Goal: Task Accomplishment & Management: Complete application form

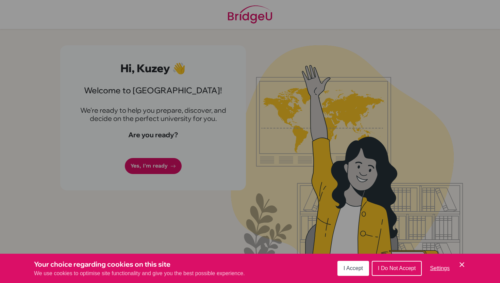
drag, startPoint x: 156, startPoint y: 166, endPoint x: 258, endPoint y: 189, distance: 104.3
click at [258, 189] on div "Cookie Preferences" at bounding box center [250, 141] width 500 height 283
click at [351, 267] on span "I Accept" at bounding box center [353, 268] width 19 height 6
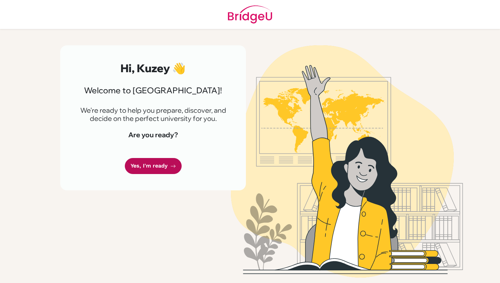
click at [153, 169] on link "Yes, I'm ready" at bounding box center [153, 166] width 57 height 16
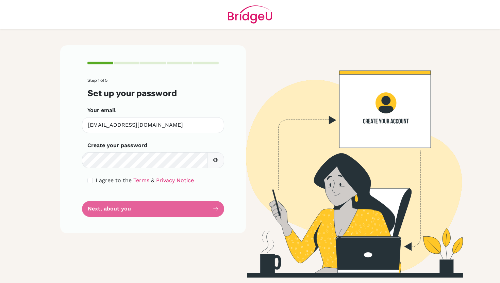
click at [216, 155] on button "button" at bounding box center [215, 160] width 17 height 16
click at [92, 179] on input "checkbox" at bounding box center [89, 180] width 5 height 5
checkbox input "true"
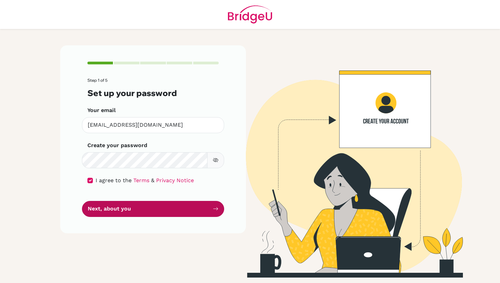
click at [110, 212] on button "Next, about you" at bounding box center [153, 209] width 142 height 16
